Goal: Find specific page/section: Find specific page/section

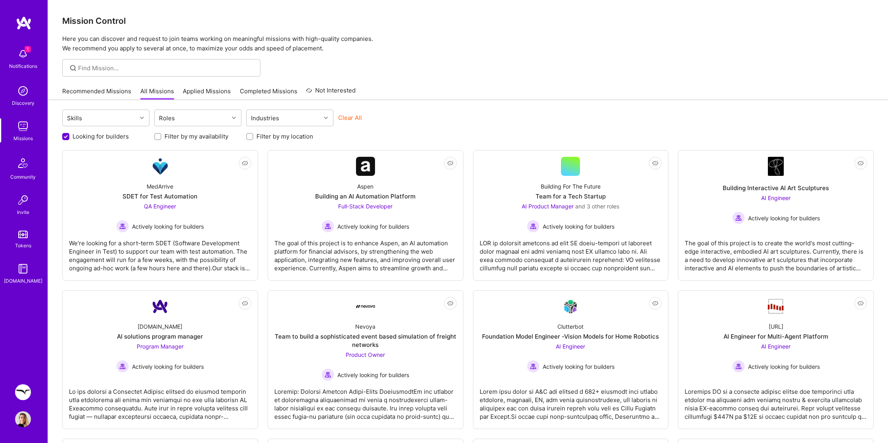
click at [24, 22] on img at bounding box center [24, 23] width 16 height 14
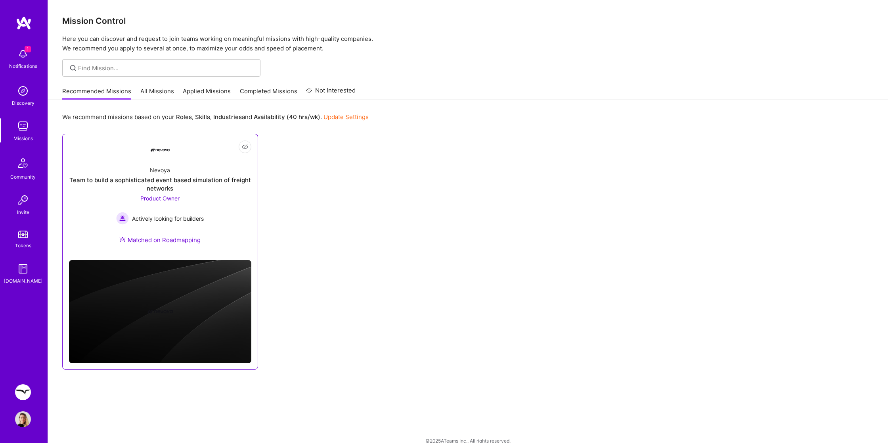
click at [185, 270] on img at bounding box center [160, 311] width 182 height 103
click at [163, 147] on div at bounding box center [160, 149] width 19 height 19
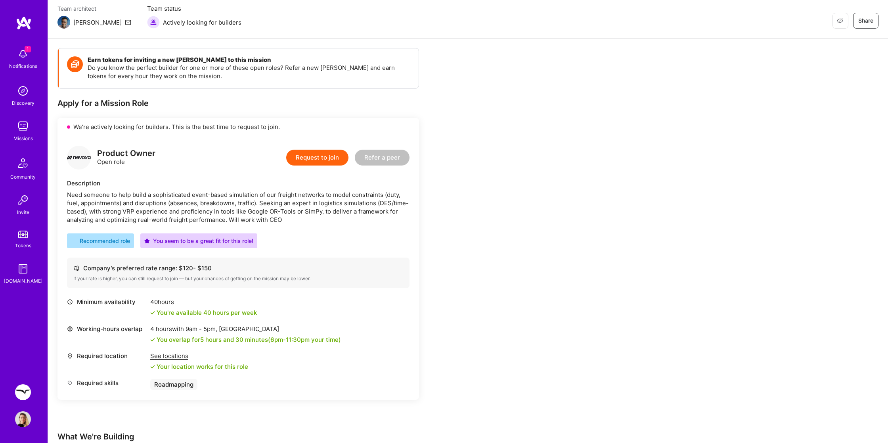
scroll to position [62, 0]
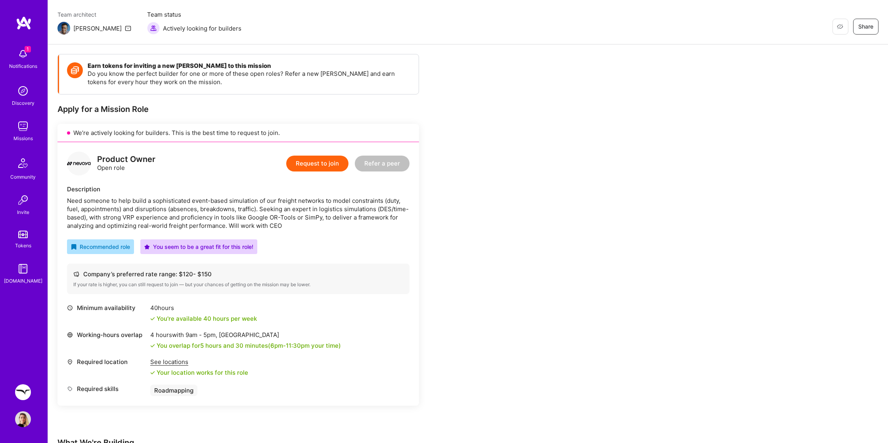
click at [25, 54] on img at bounding box center [23, 54] width 16 height 16
